Goal: Information Seeking & Learning: Learn about a topic

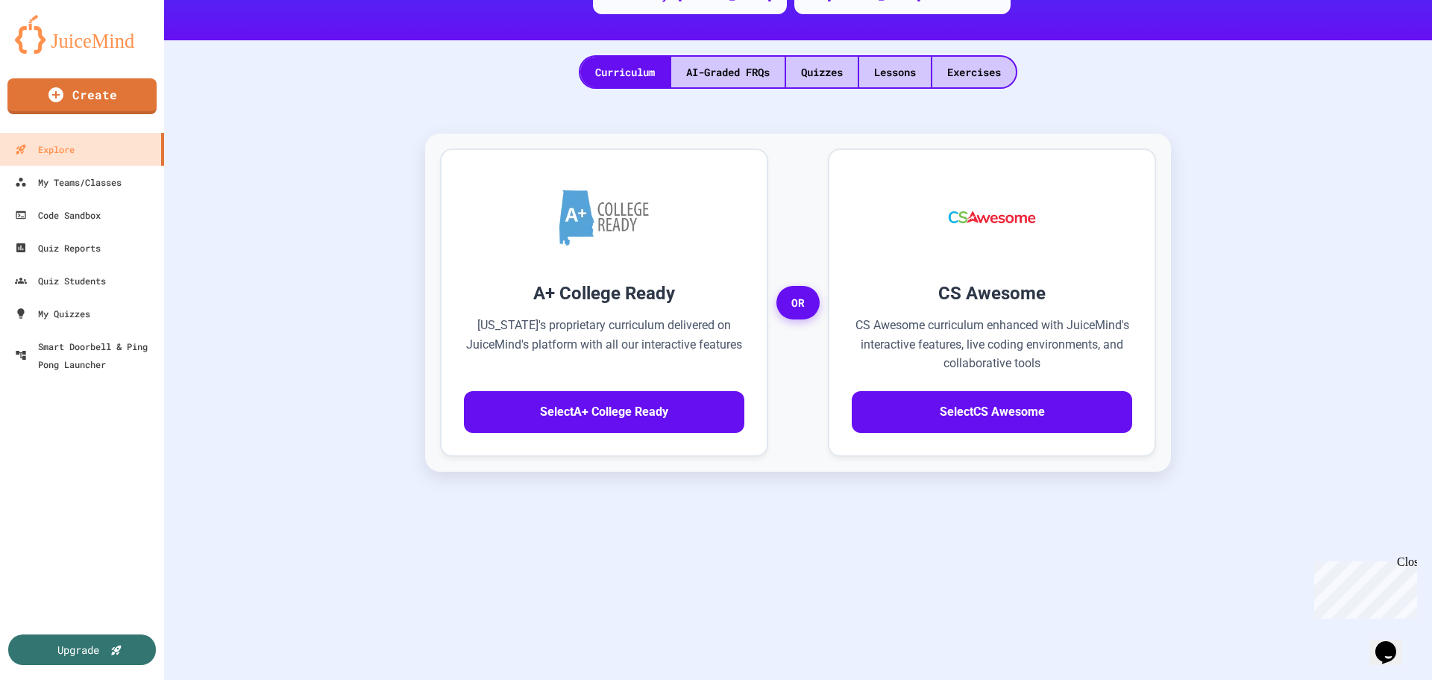
scroll to position [75, 0]
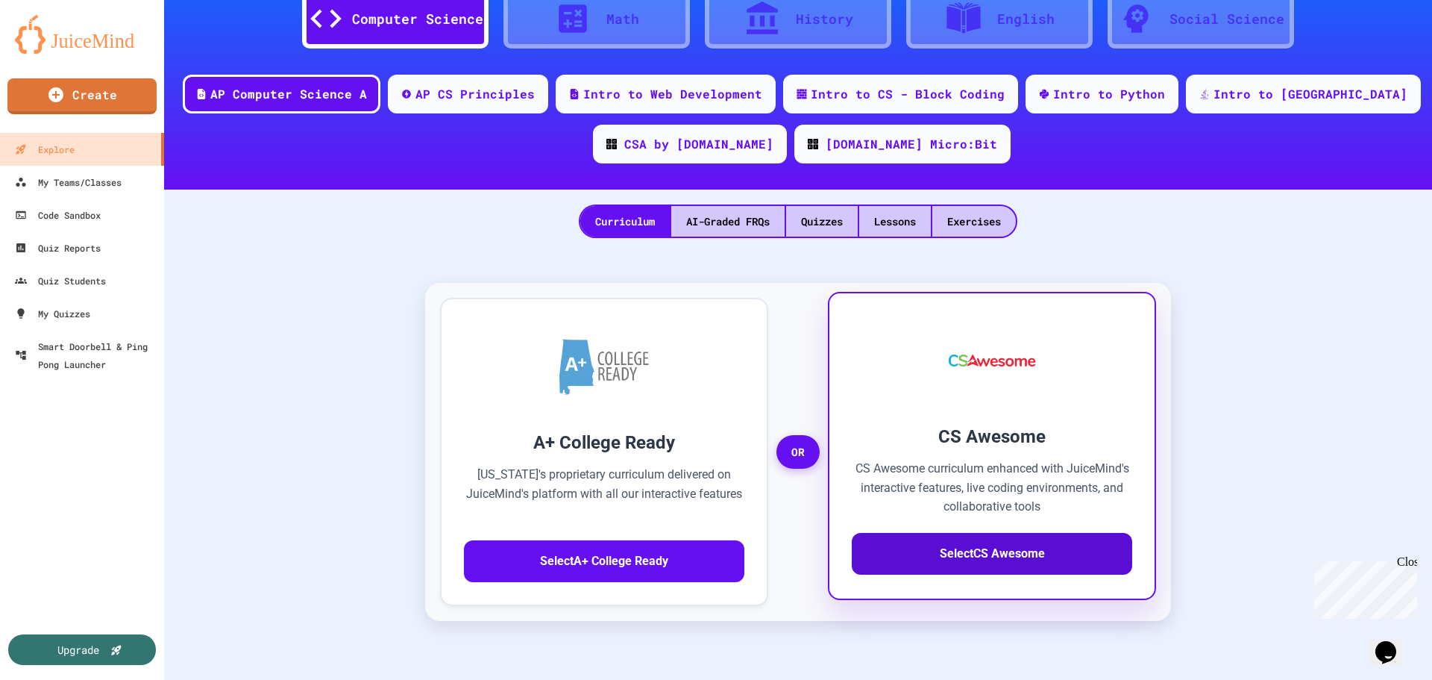
click at [975, 545] on button "Select CS Awesome" at bounding box center [992, 554] width 281 height 42
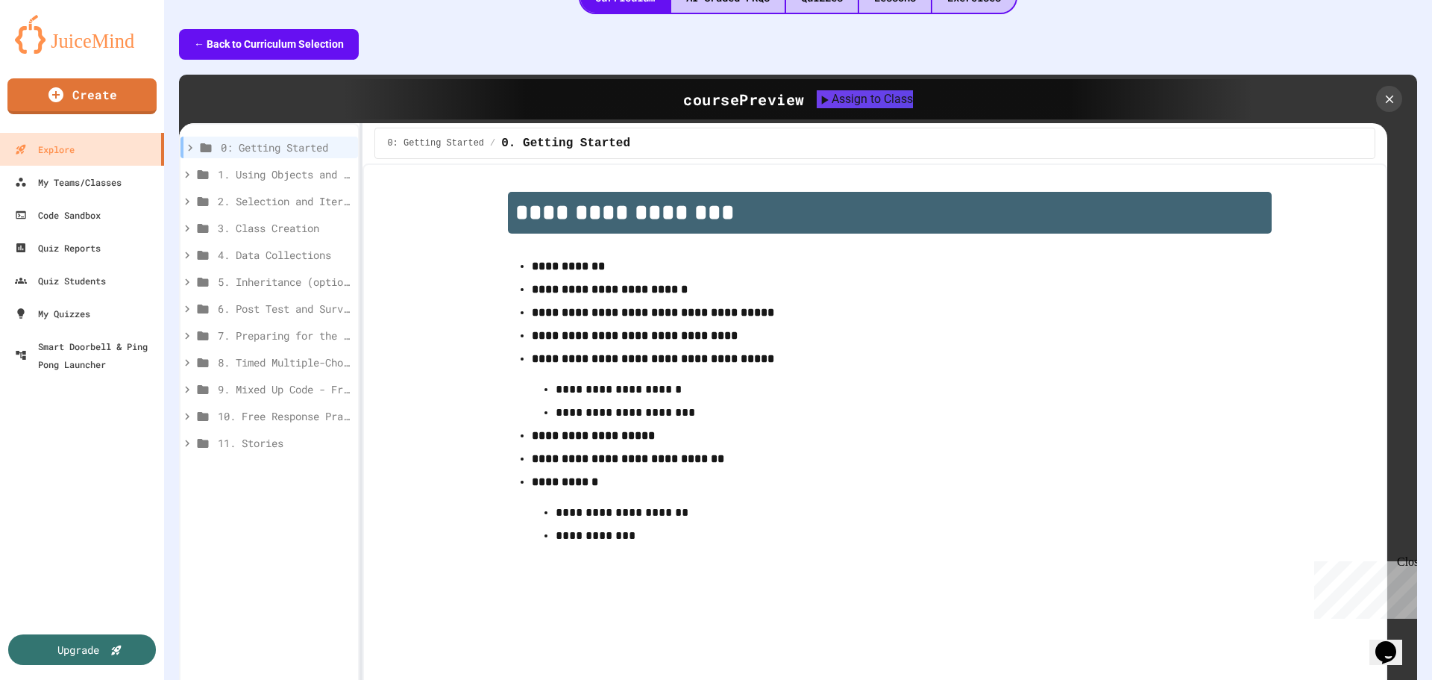
scroll to position [373, 0]
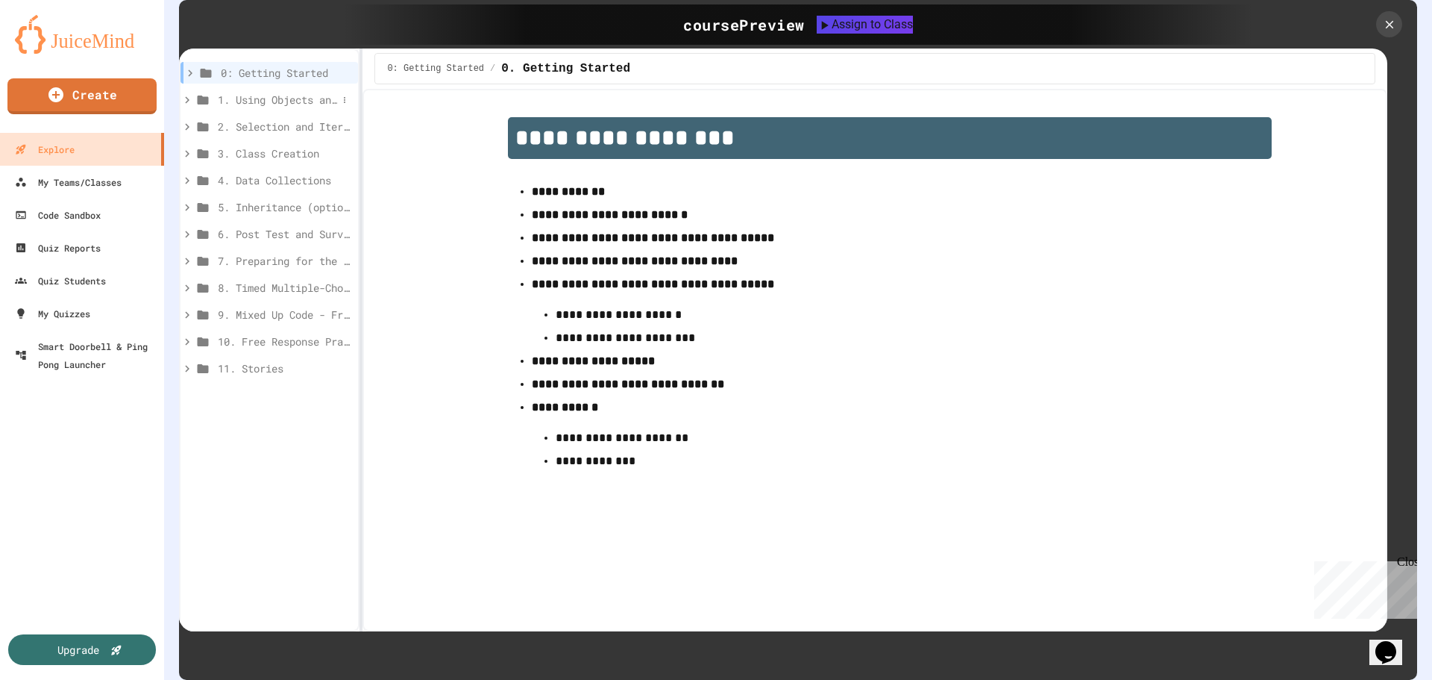
click at [245, 101] on span "1. Using Objects and Methods" at bounding box center [277, 100] width 119 height 16
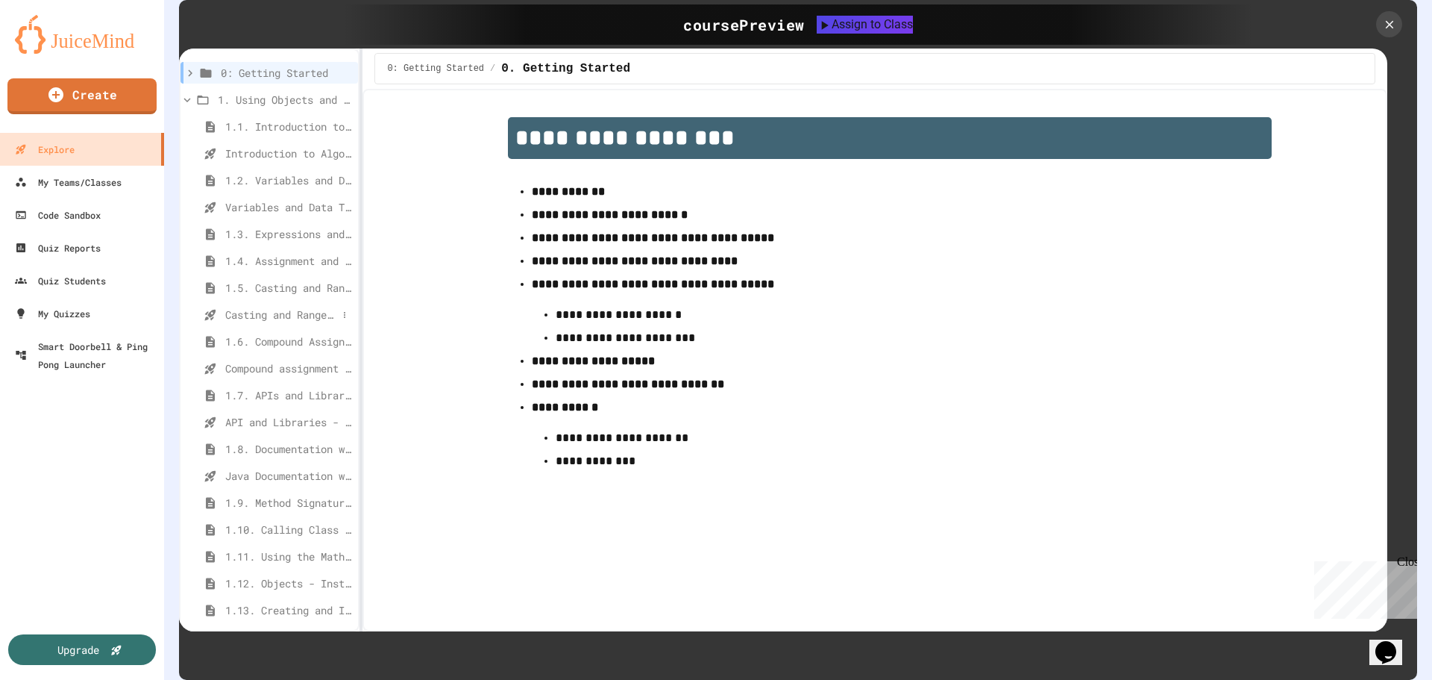
click at [272, 316] on span "Casting and Ranges of variables - Quiz" at bounding box center [281, 315] width 112 height 16
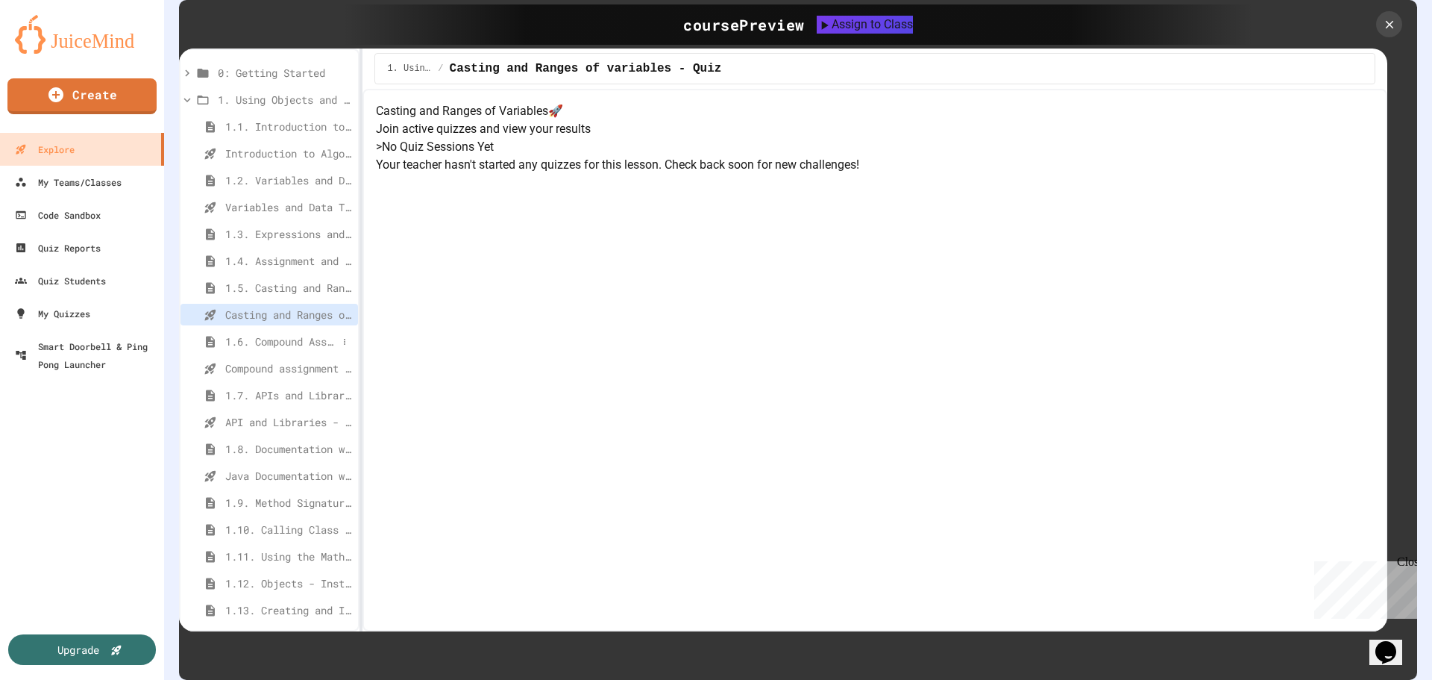
click at [272, 341] on span "1.6. Compound Assignment Operators" at bounding box center [281, 341] width 112 height 16
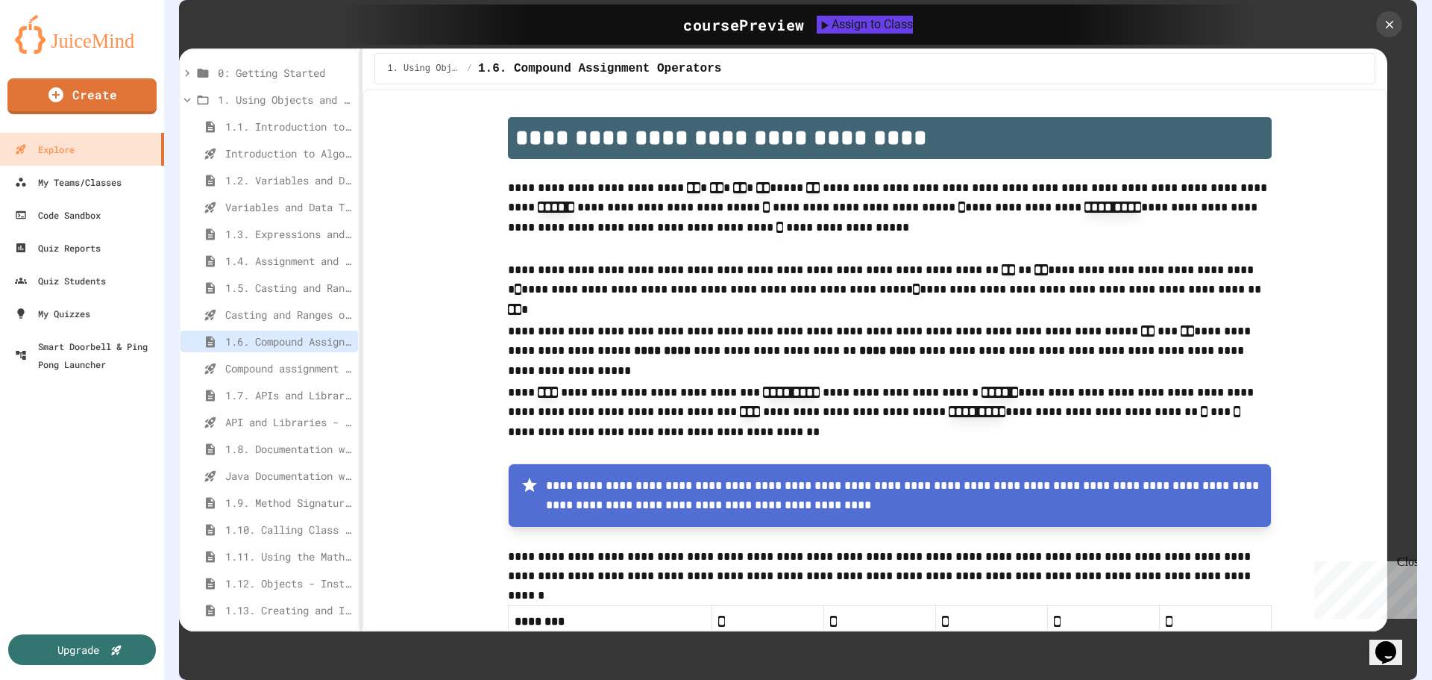
scroll to position [0, 0]
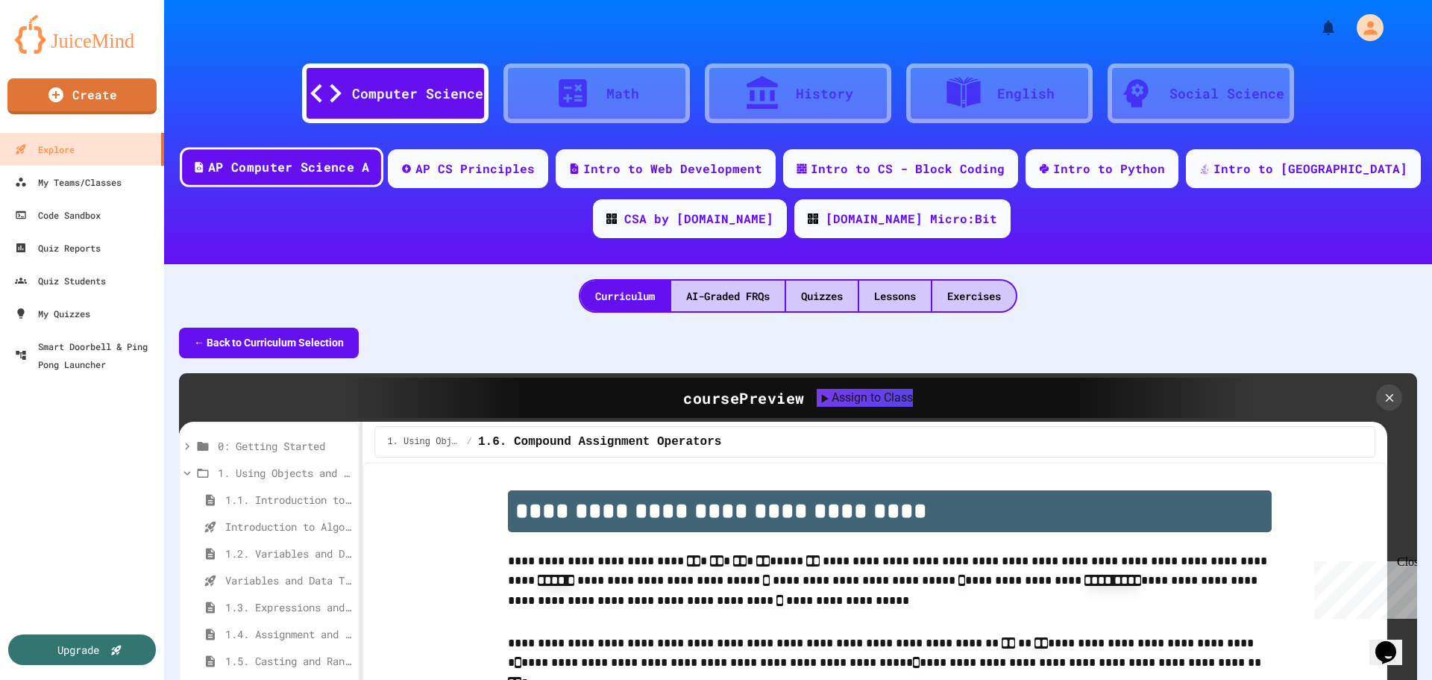
click at [368, 160] on div "AP Computer Science A" at bounding box center [288, 167] width 161 height 19
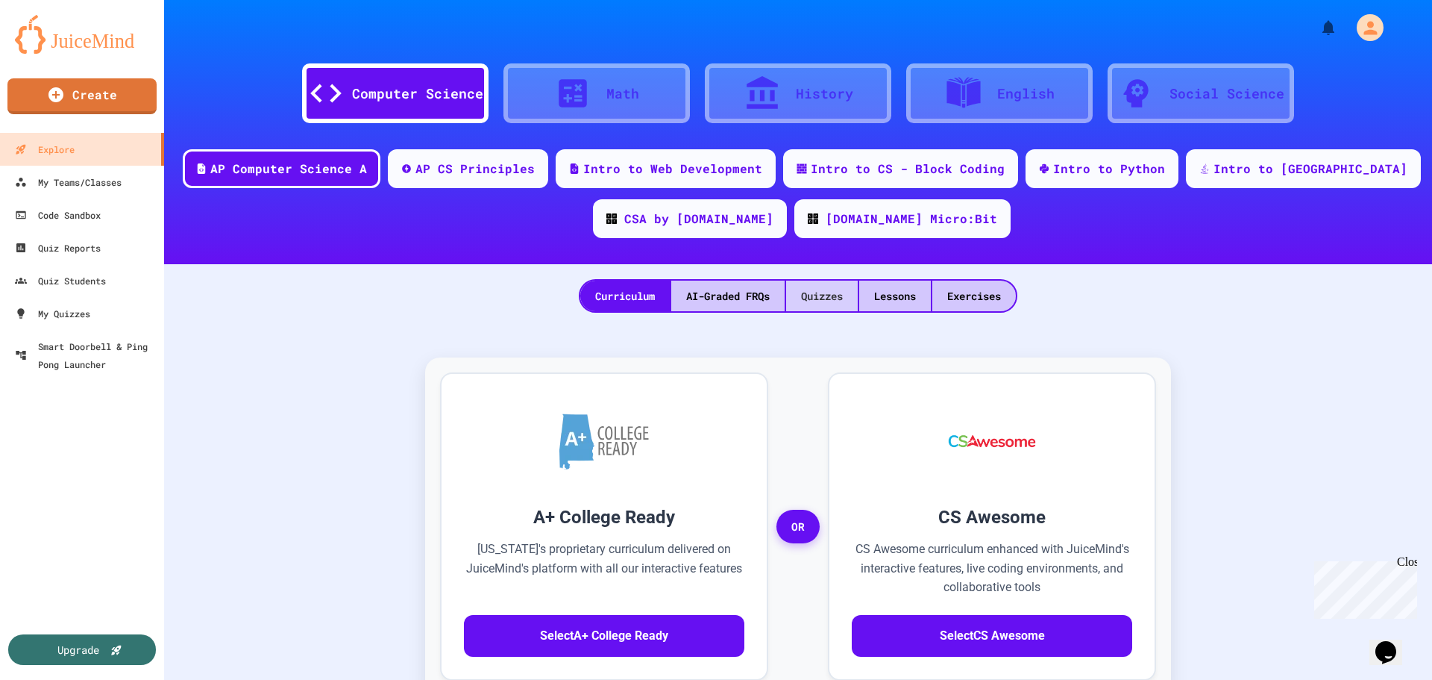
click at [824, 297] on div "Quizzes" at bounding box center [822, 296] width 72 height 31
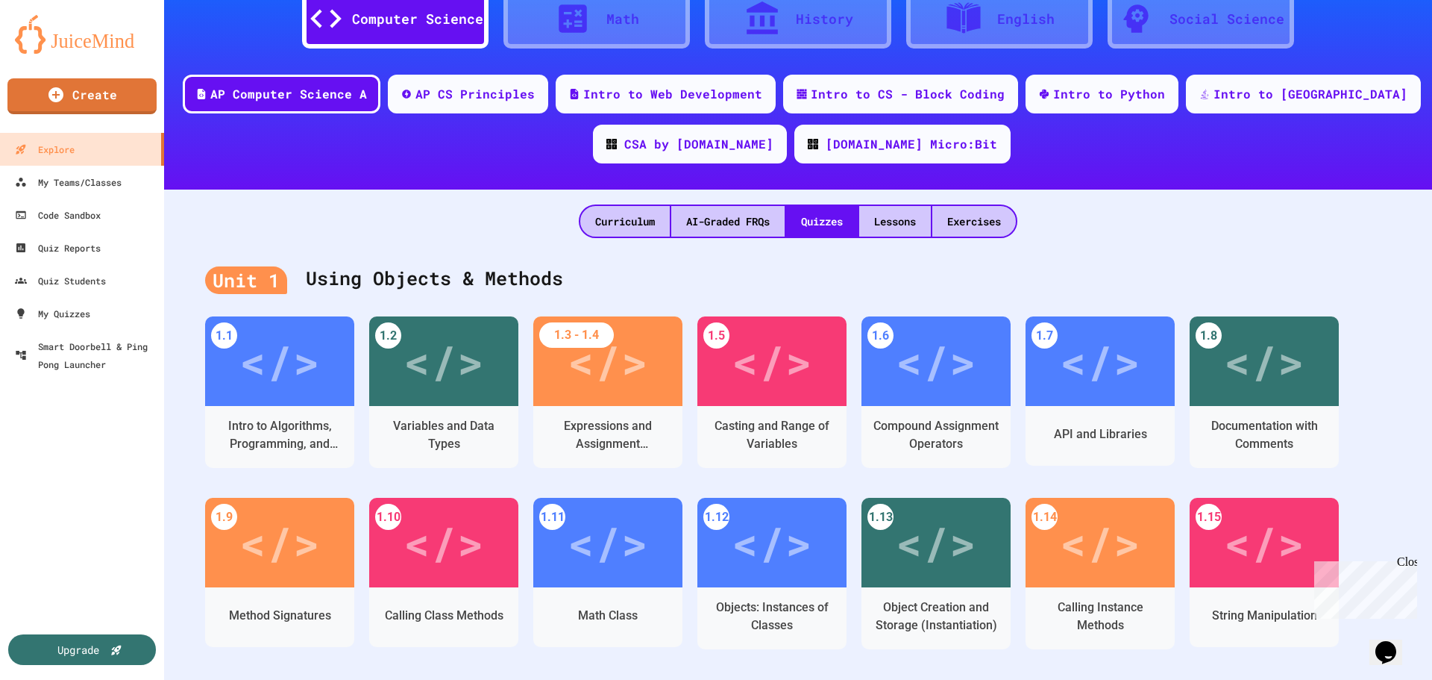
scroll to position [149, 0]
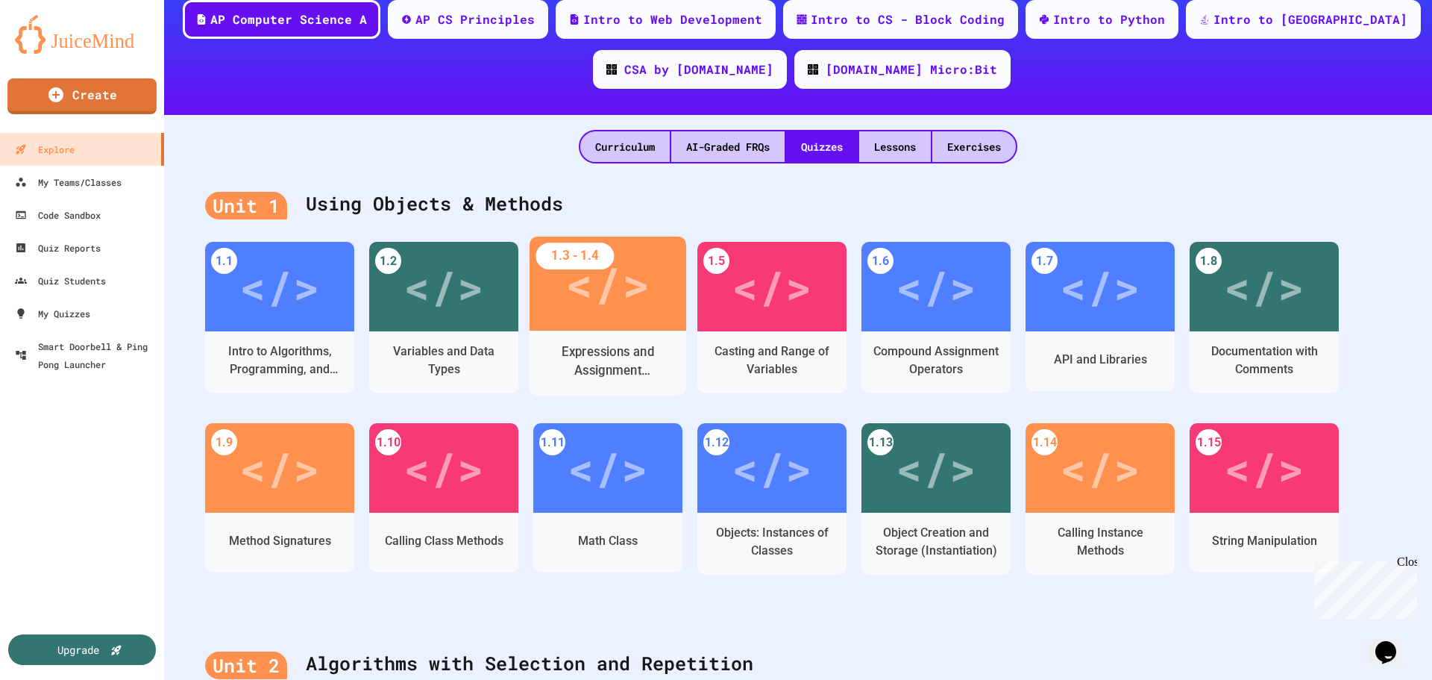
click at [621, 339] on div "Expressions and Assignment Statements" at bounding box center [608, 362] width 157 height 46
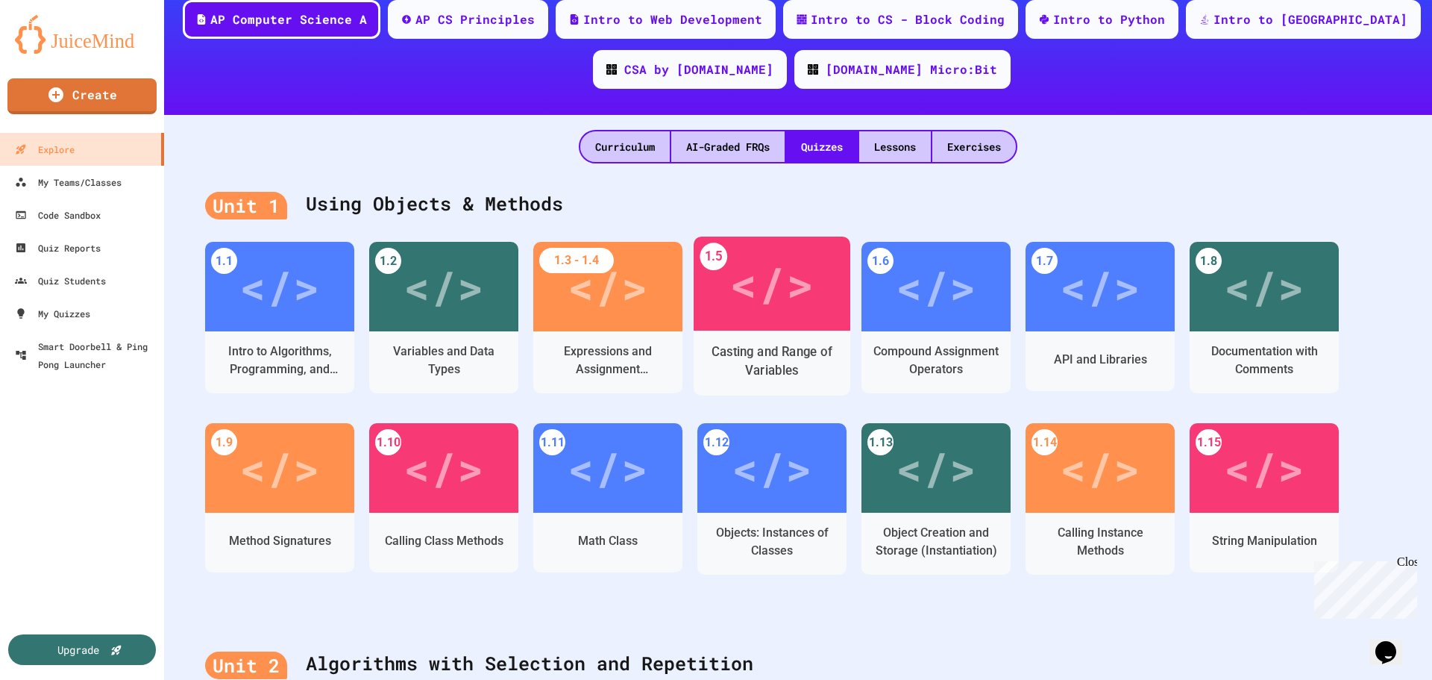
click at [792, 302] on div "</>" at bounding box center [772, 283] width 84 height 71
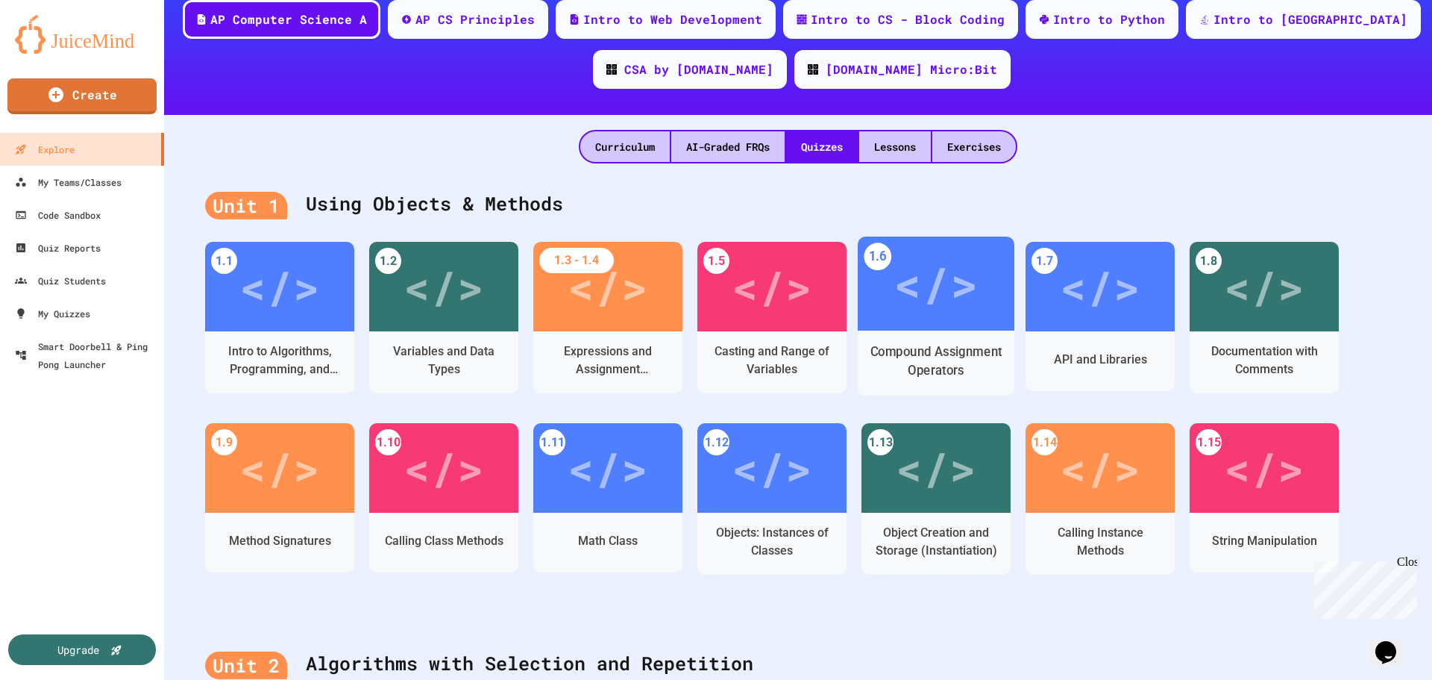
click at [922, 314] on div "</>" at bounding box center [936, 283] width 84 height 71
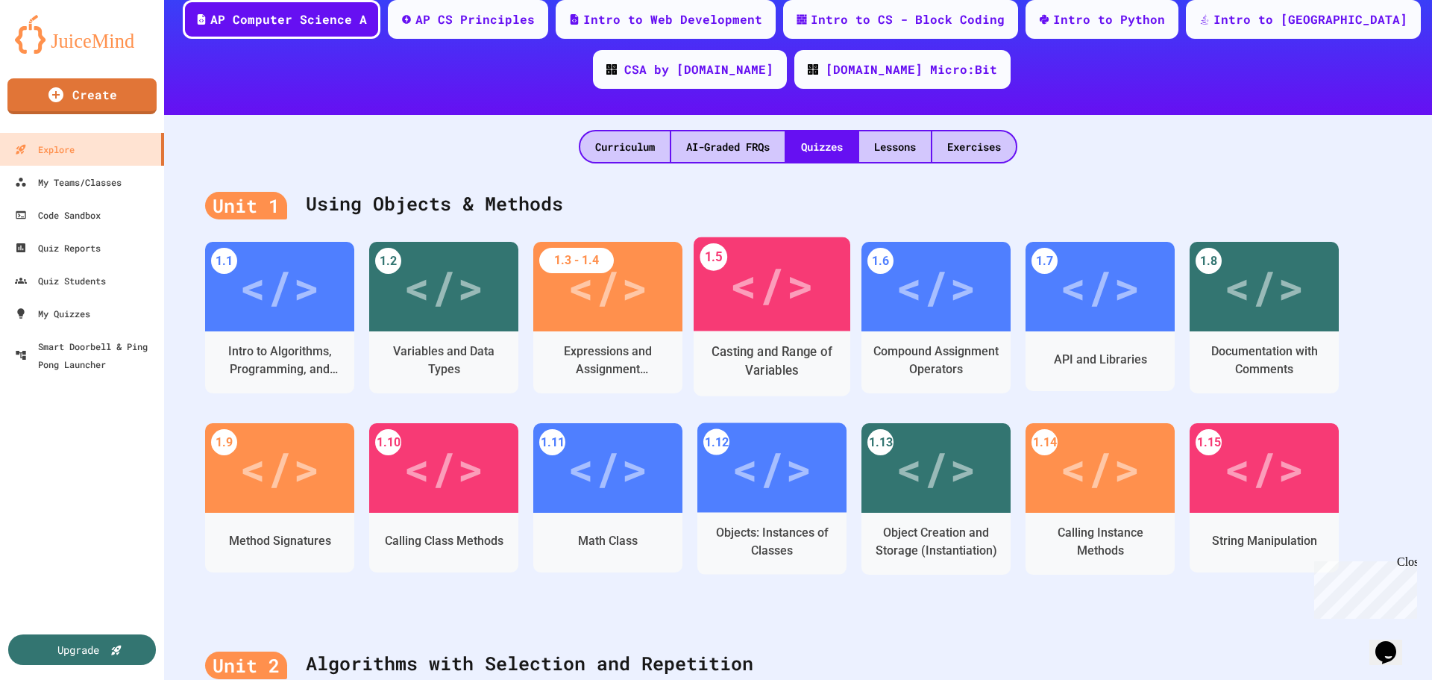
click at [787, 328] on div "</>" at bounding box center [772, 284] width 157 height 94
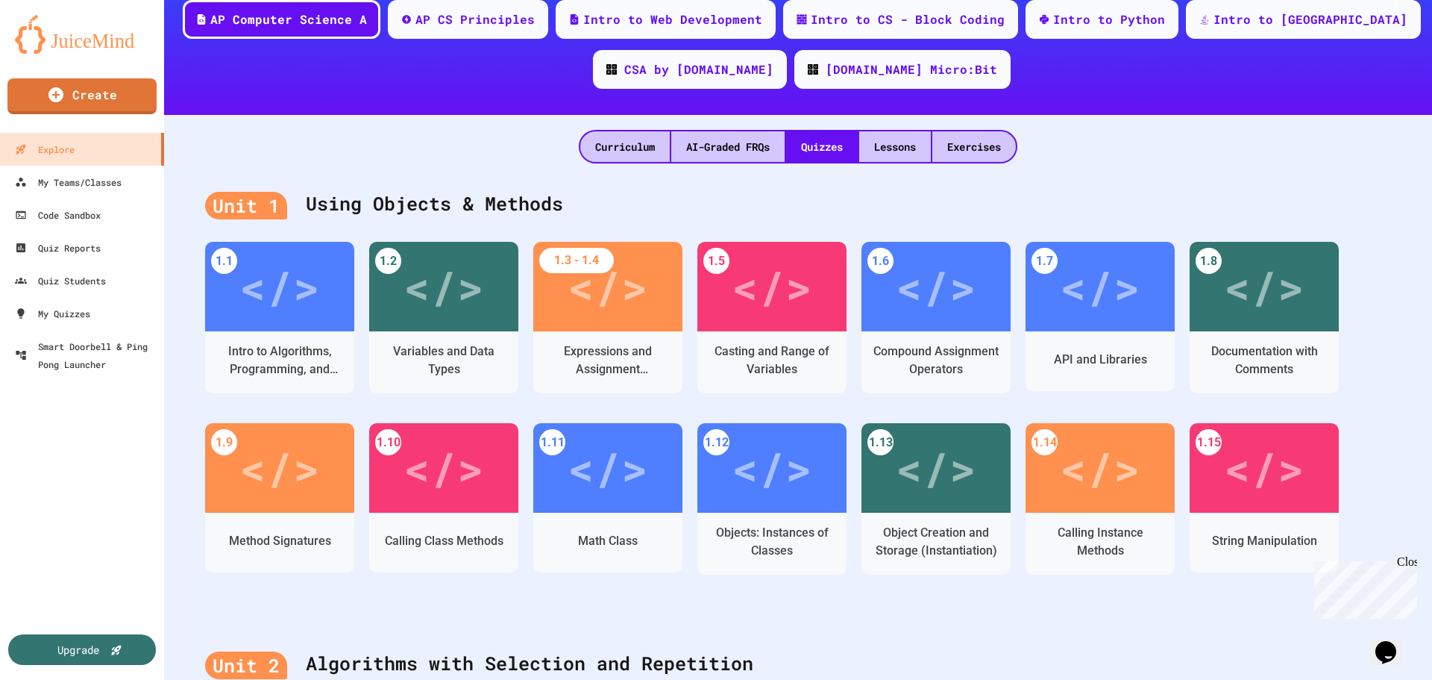
scroll to position [75, 0]
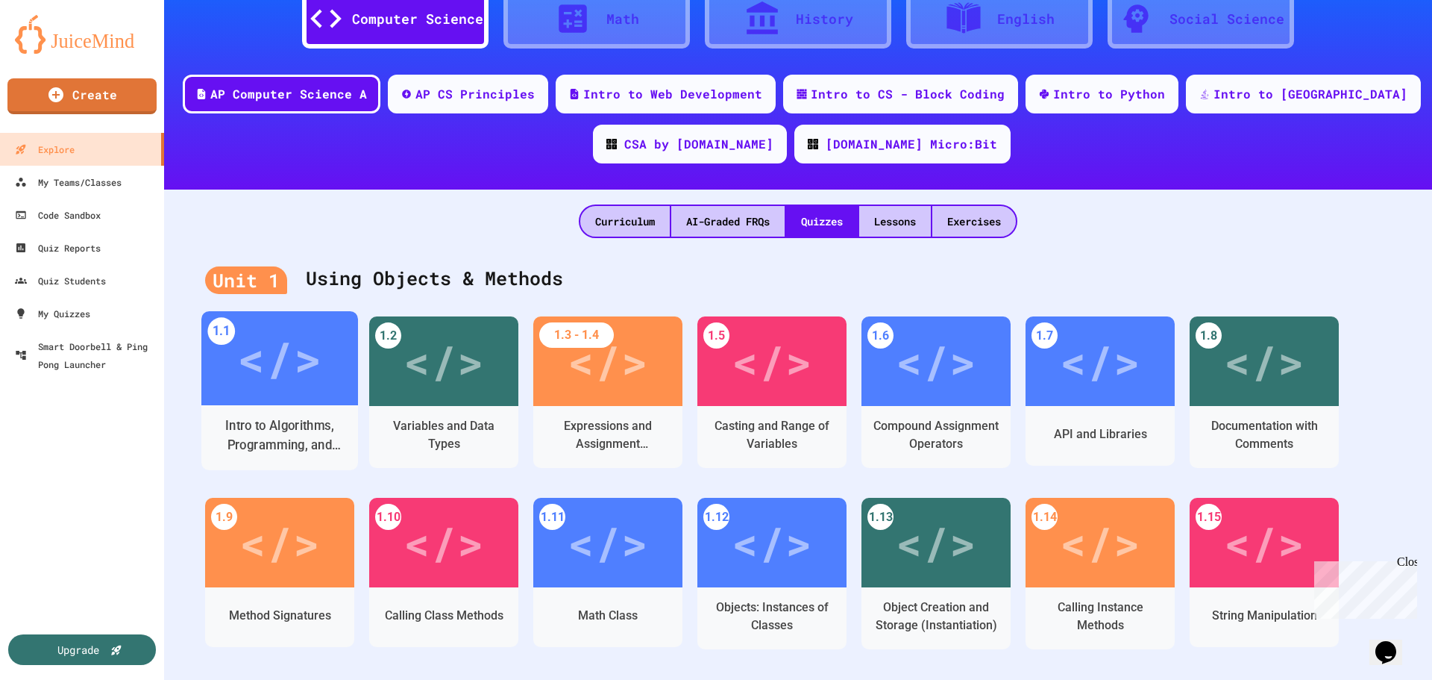
click at [293, 387] on div "</>" at bounding box center [279, 358] width 84 height 71
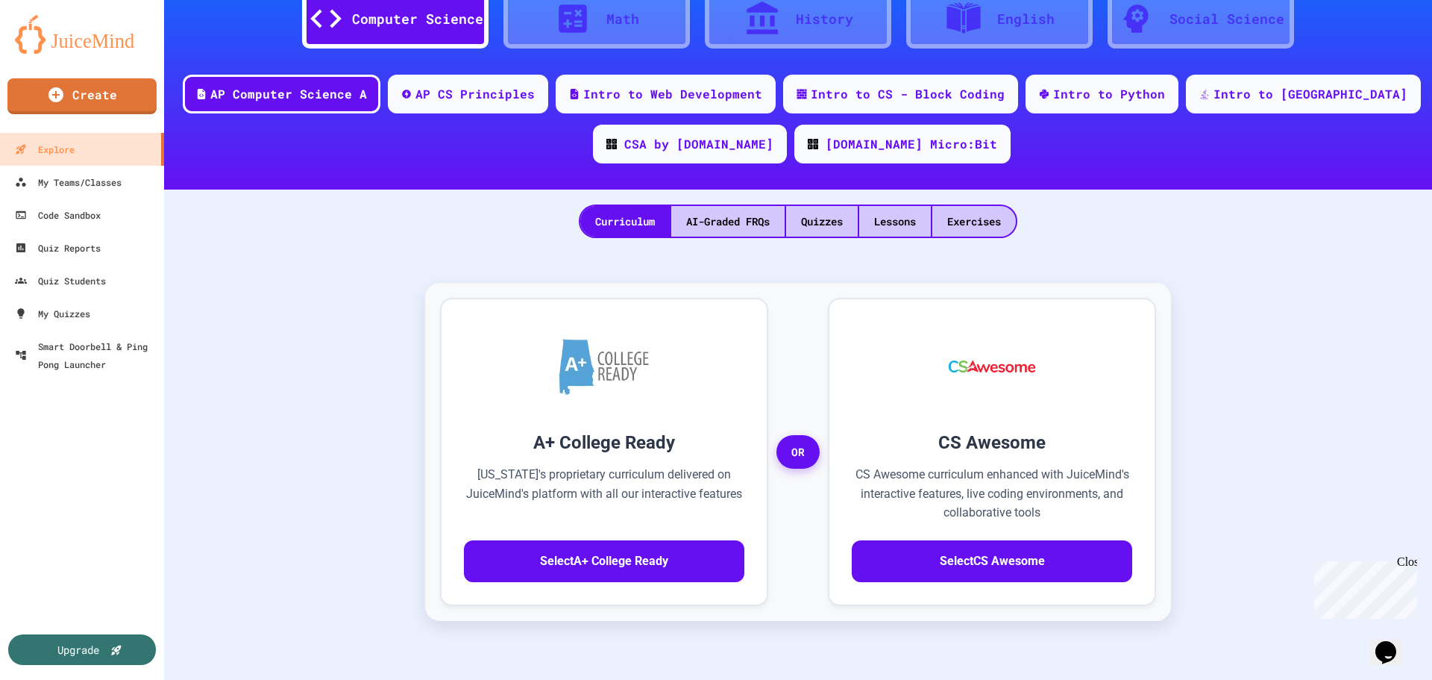
drag, startPoint x: 1059, startPoint y: 122, endPoint x: 1018, endPoint y: 142, distance: 45.4
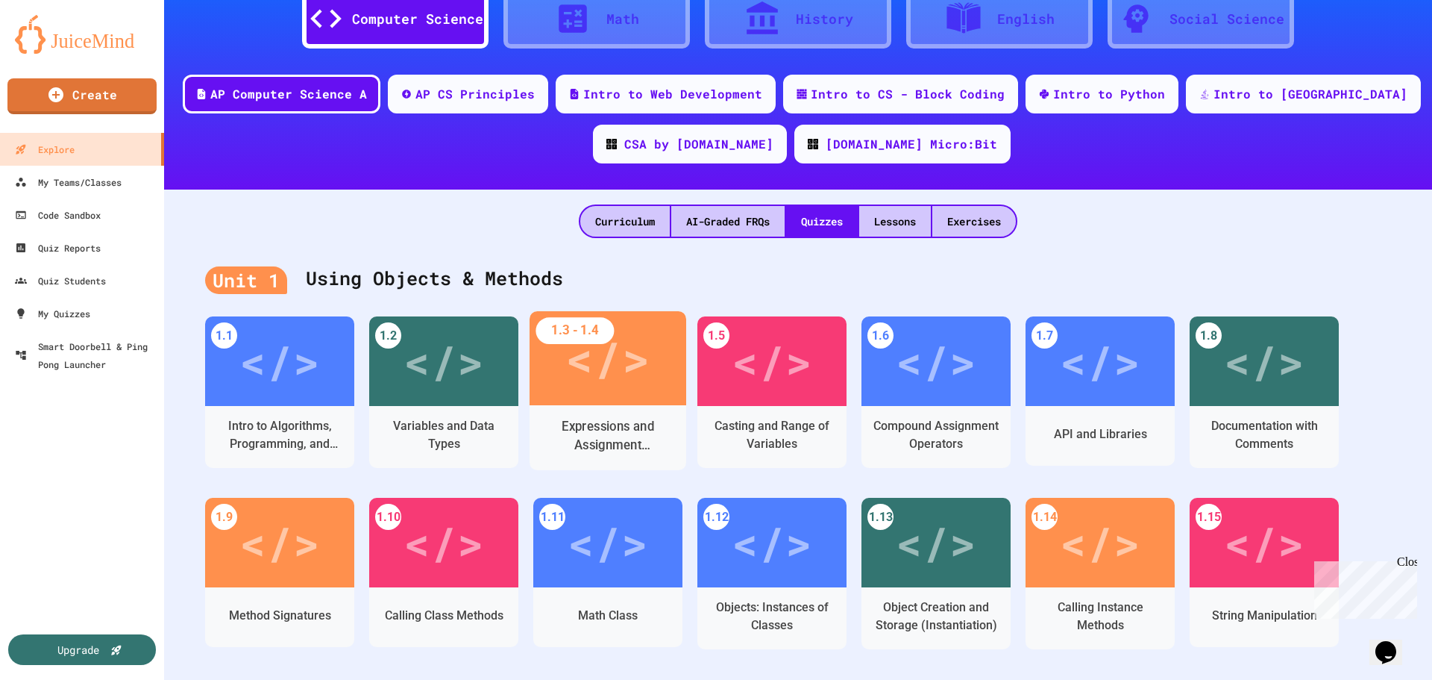
click at [592, 379] on div "</>" at bounding box center [608, 358] width 84 height 71
